Goal: Find contact information: Find contact information

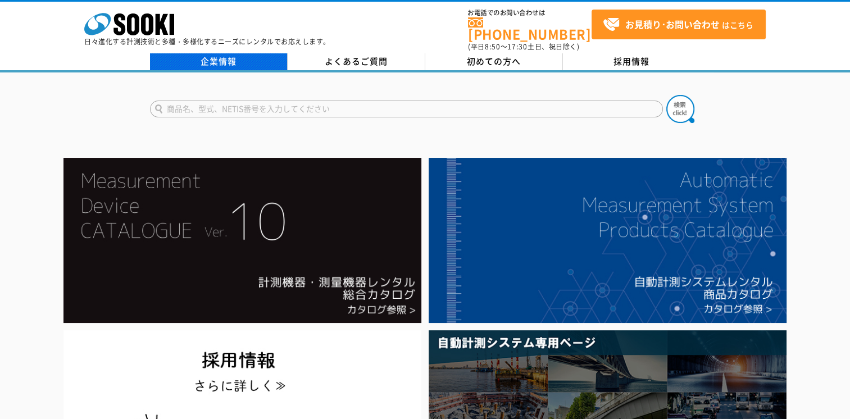
click at [231, 54] on link "企業情報" at bounding box center [219, 61] width 138 height 17
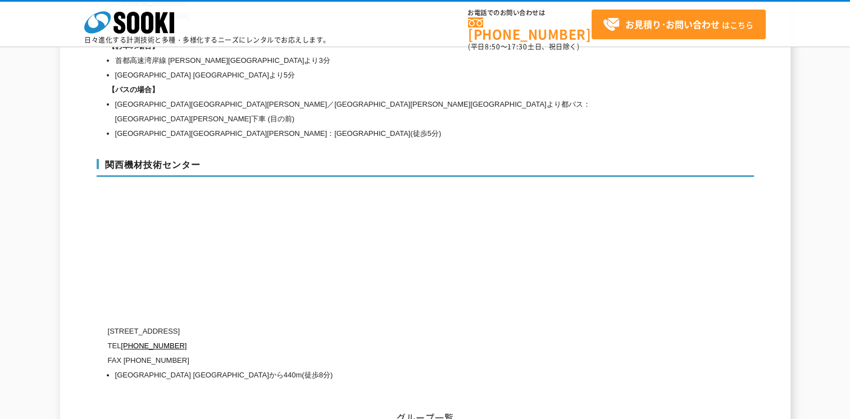
scroll to position [4967, 0]
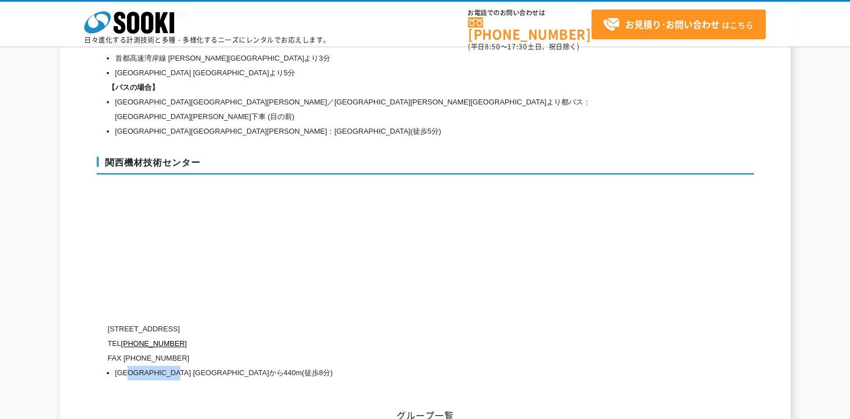
drag, startPoint x: 138, startPoint y: 329, endPoint x: 213, endPoint y: 334, distance: 75.4
click at [213, 366] on li "[GEOGRAPHIC_DATA] [GEOGRAPHIC_DATA]から440m(徒歩8分)" at bounding box center [381, 373] width 532 height 15
copy li "[GEOGRAPHIC_DATA]"
click at [403, 181] on div "関西機材技術センター [STREET_ADDRESS] [PHONE_NUMBER] FAX [PHONE_NUMBER] [GEOGRAPHIC_DATA]…" at bounding box center [425, 266] width 657 height 242
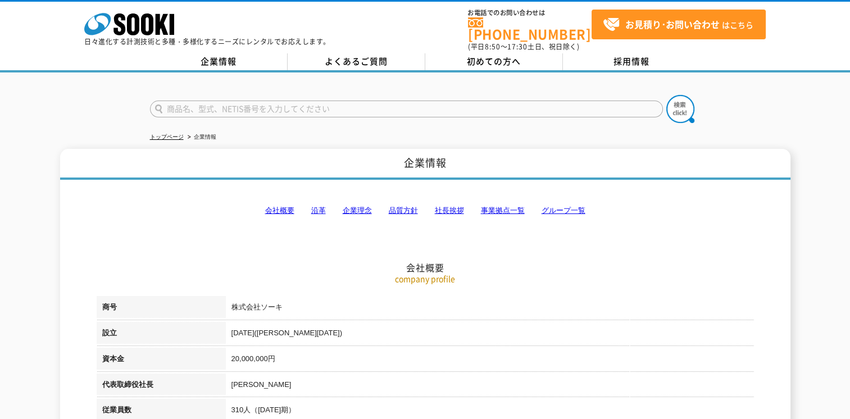
scroll to position [0, 0]
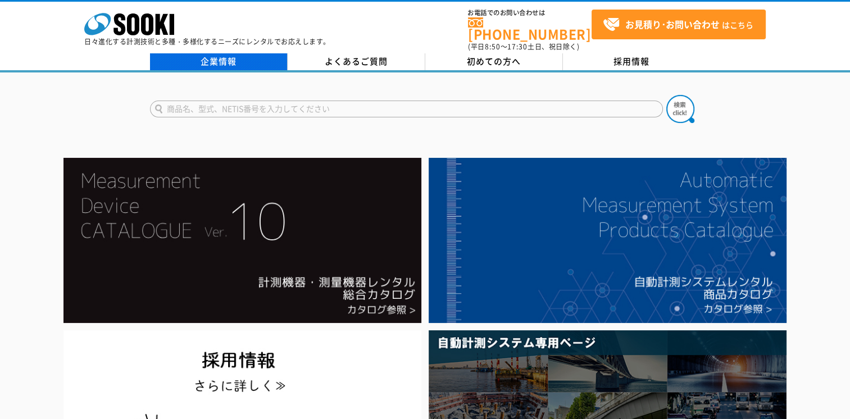
click at [220, 55] on link "企業情報" at bounding box center [219, 61] width 138 height 17
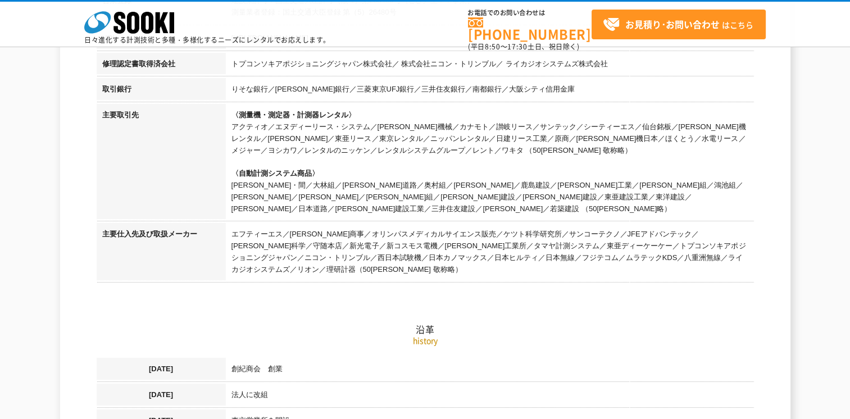
scroll to position [449, 0]
